Goal: Navigation & Orientation: Find specific page/section

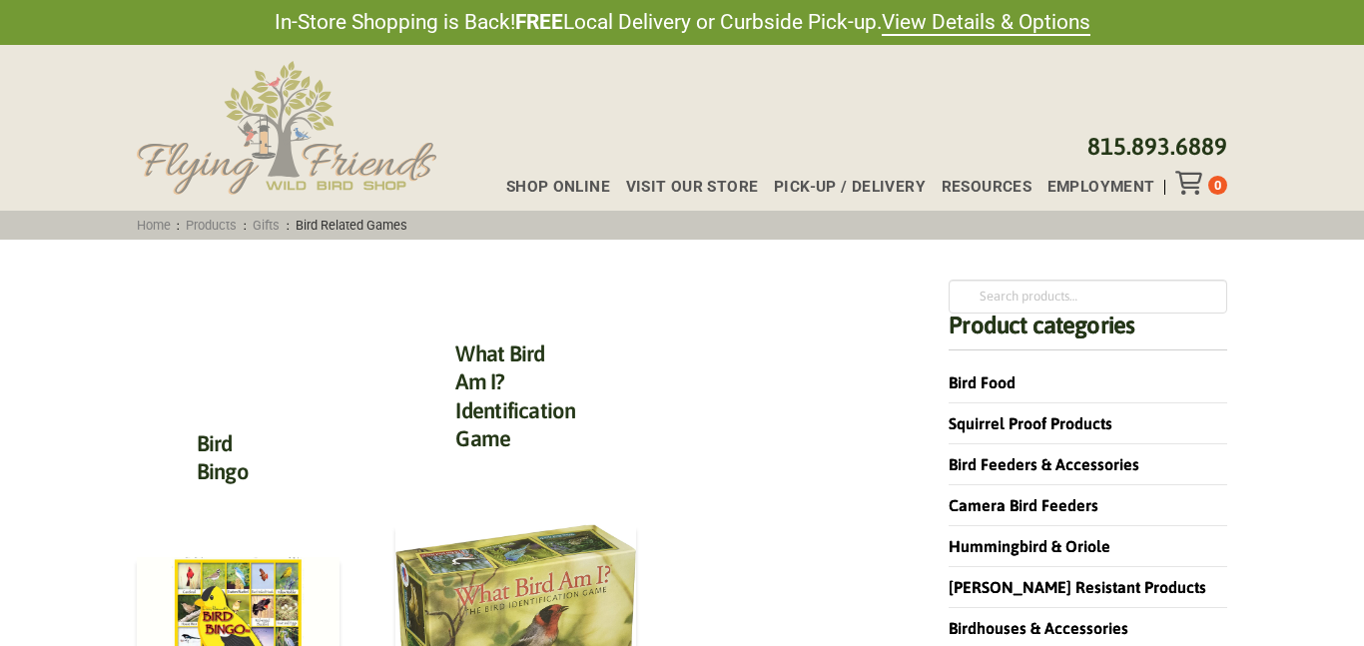
click at [271, 122] on img at bounding box center [287, 128] width 300 height 134
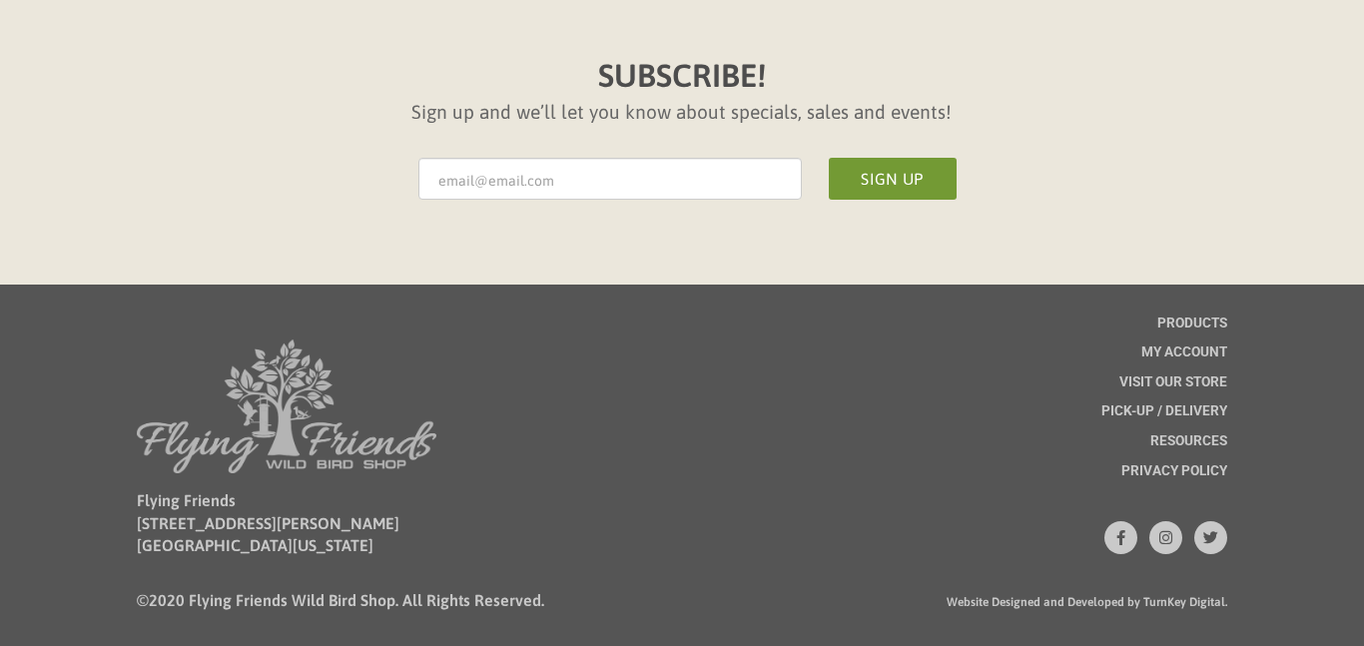
scroll to position [3779, 0]
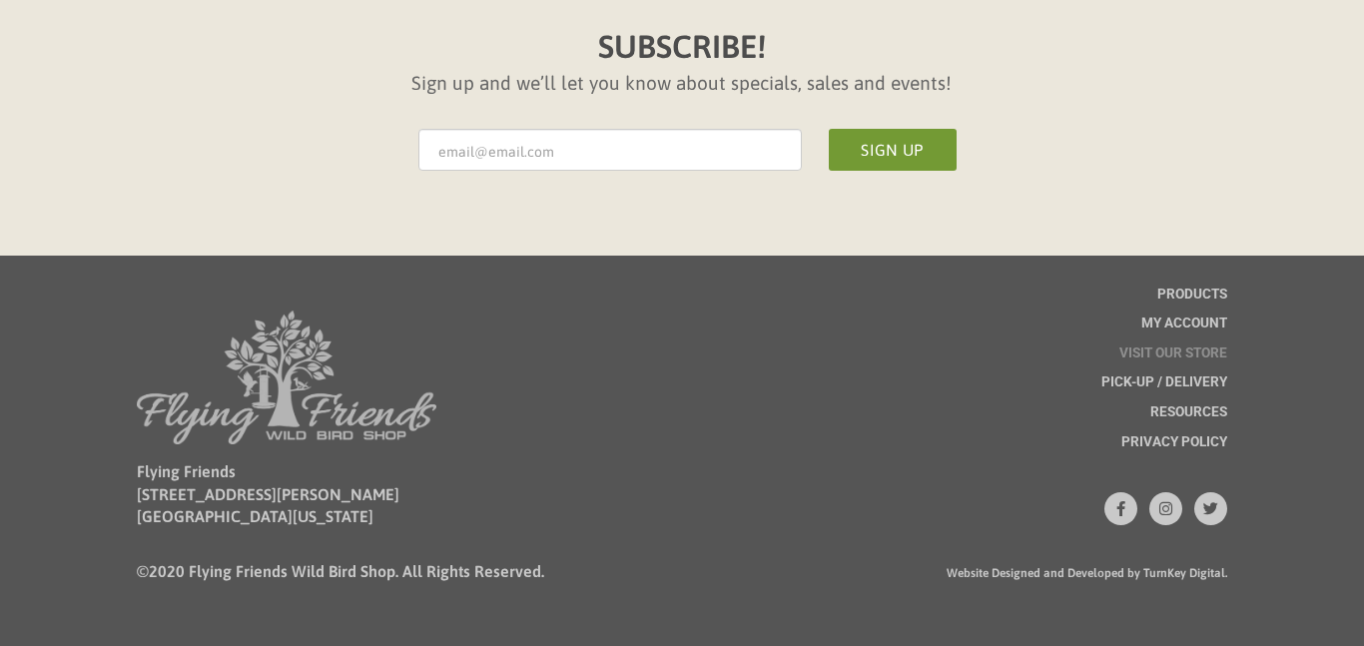
click at [1175, 352] on span "Visit Our Store" at bounding box center [1173, 353] width 108 height 14
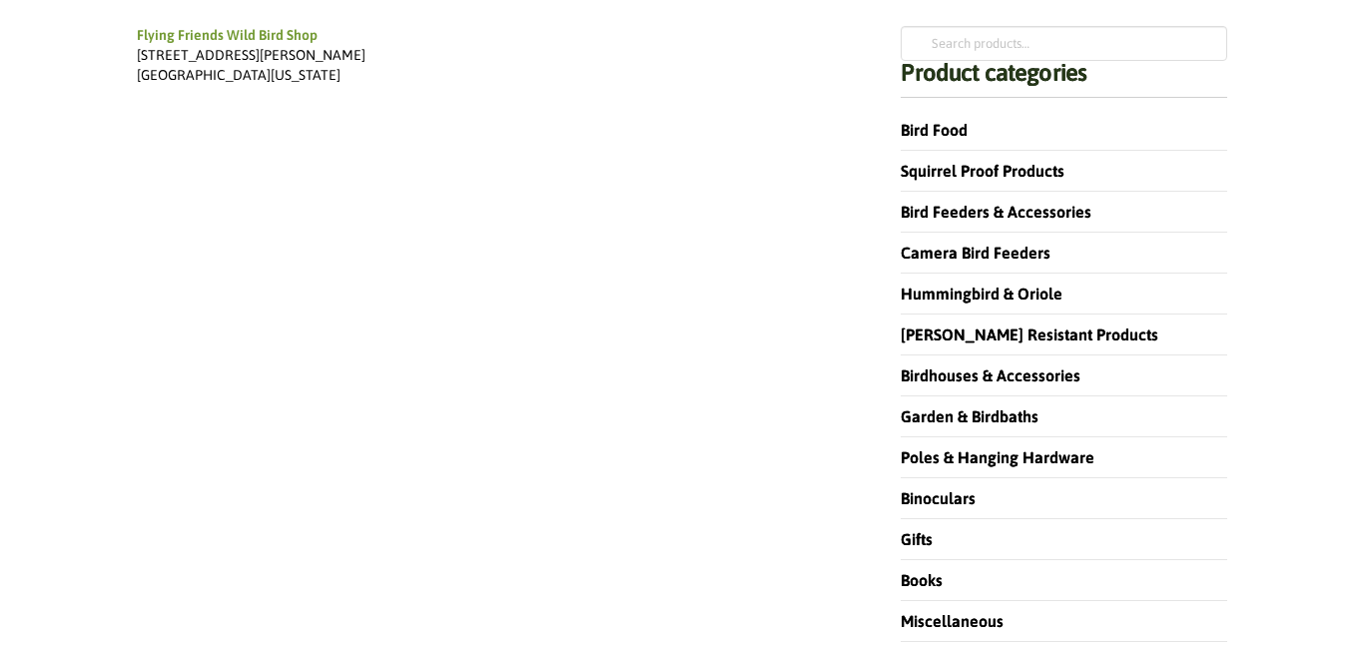
scroll to position [263, 0]
